Goal: Information Seeking & Learning: Learn about a topic

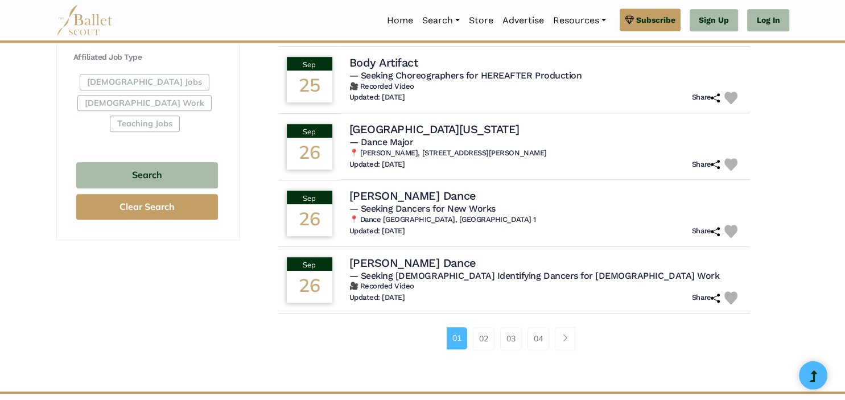
scroll to position [675, 0]
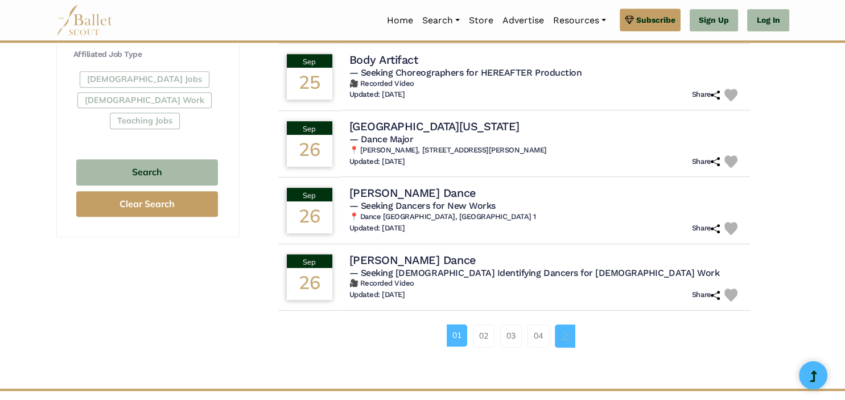
click at [565, 328] on link "Page navigation example" at bounding box center [565, 335] width 20 height 23
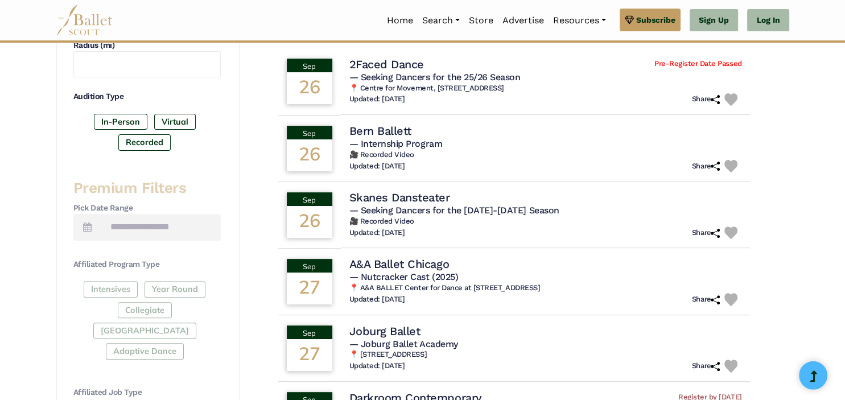
scroll to position [337, 0]
click at [409, 130] on h4 "Bern Ballett" at bounding box center [377, 130] width 63 height 15
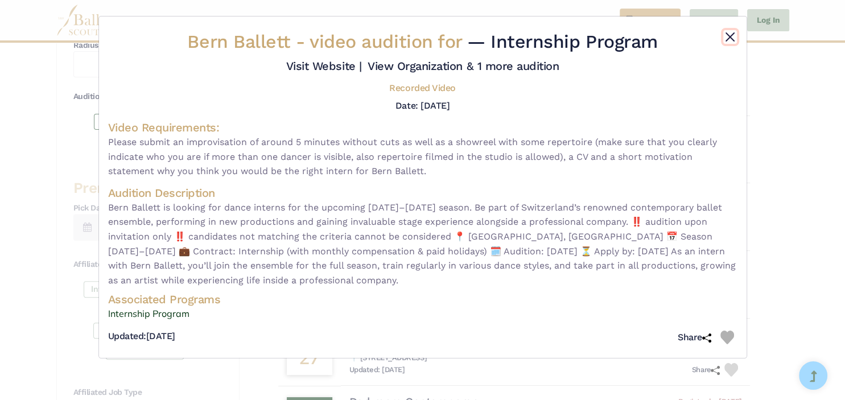
click at [730, 35] on button "Close" at bounding box center [730, 37] width 14 height 14
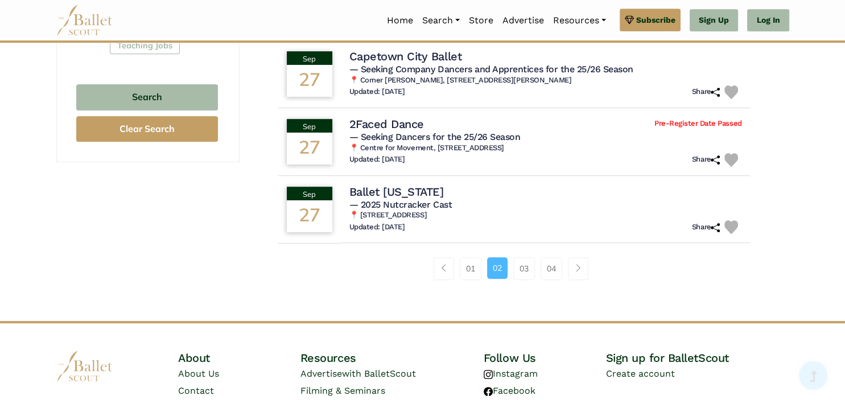
scroll to position [829, 0]
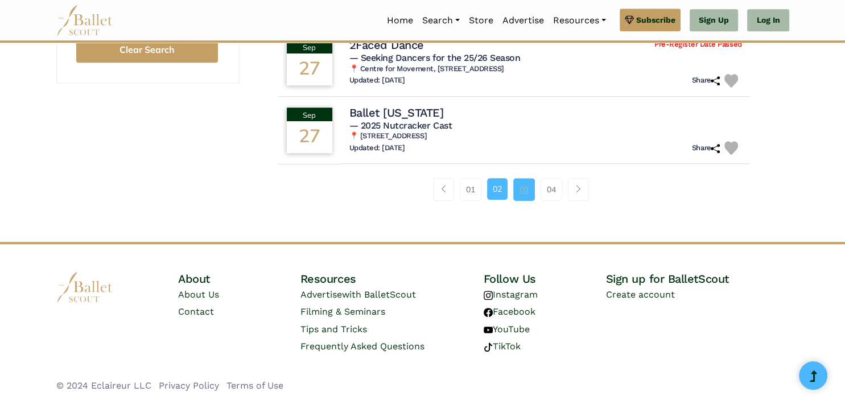
click at [522, 192] on link "03" at bounding box center [524, 189] width 22 height 23
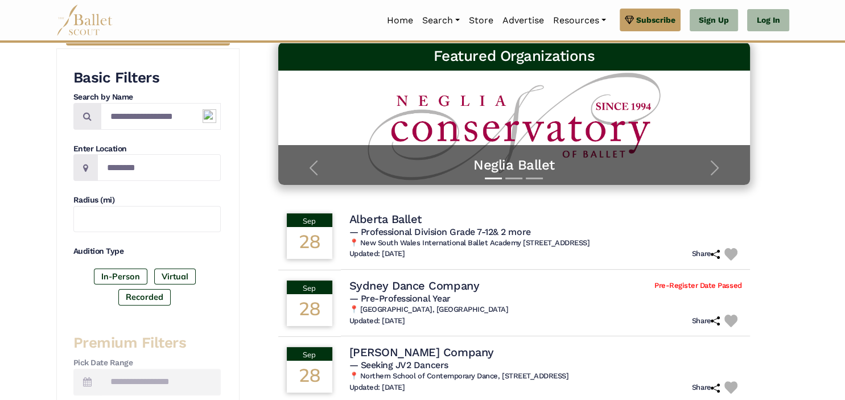
scroll to position [189, 0]
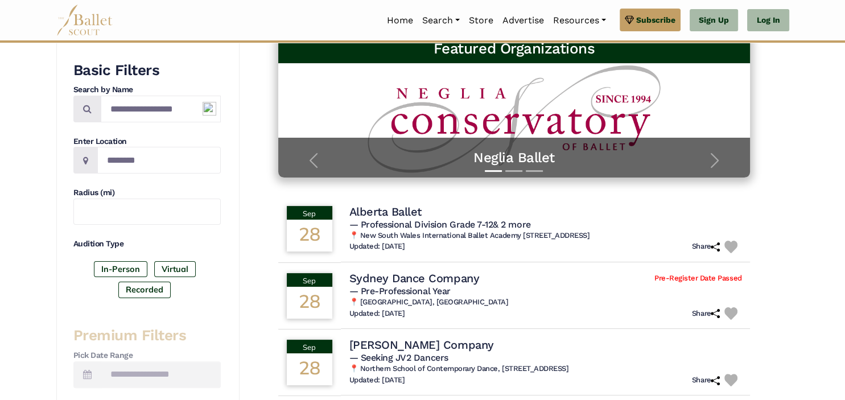
click at [85, 162] on icon at bounding box center [85, 160] width 5 height 9
click at [119, 162] on input "Location" at bounding box center [158, 160] width 123 height 27
type input "*"
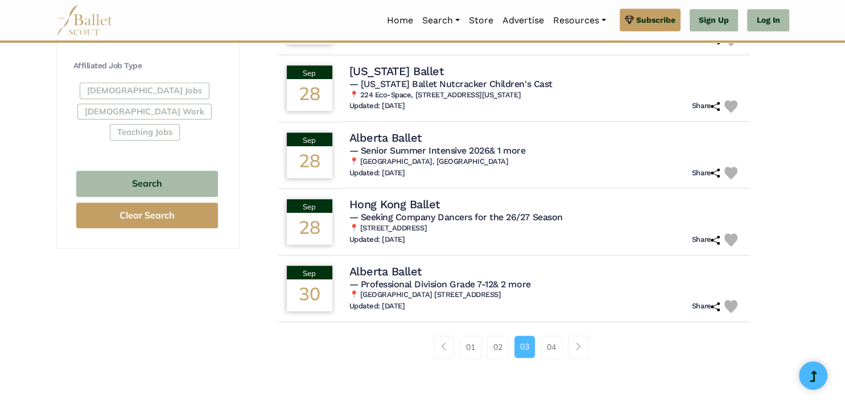
scroll to position [665, 0]
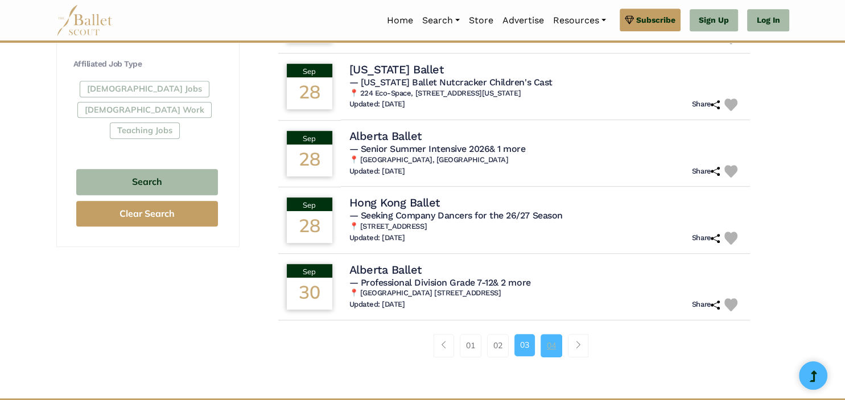
click at [556, 350] on link "04" at bounding box center [551, 345] width 22 height 23
